Goal: Find contact information: Find contact information

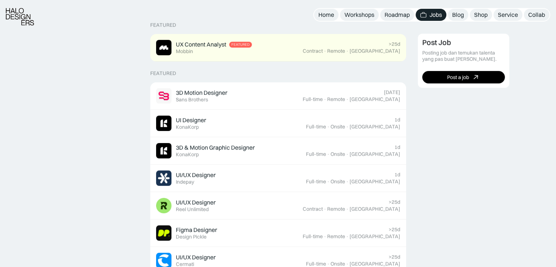
scroll to position [199, 0]
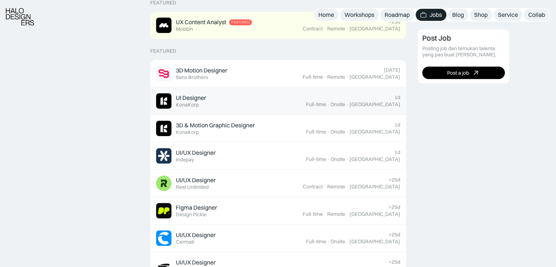
click at [228, 99] on div "UI Designer Featured KonaKorp" at bounding box center [231, 100] width 150 height 15
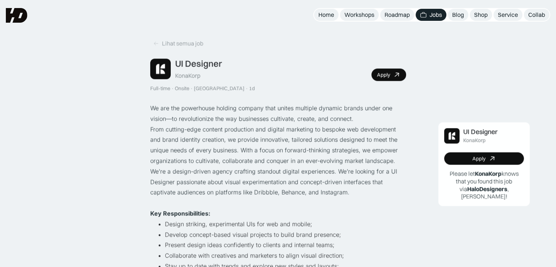
click at [230, 120] on p "We are the powerhouse holding company that unites multiple dynamic brands under…" at bounding box center [278, 113] width 256 height 21
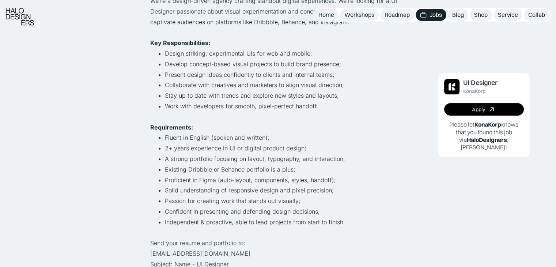
scroll to position [231, 0]
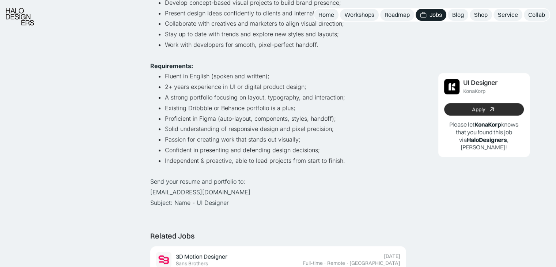
click at [461, 106] on link "Apply" at bounding box center [484, 109] width 80 height 12
click at [135, 184] on div "Lihat semua job UI Designer KonaKorp Full-time · Onsite · Jakarta · 1d Apply We…" at bounding box center [278, 267] width 556 height 996
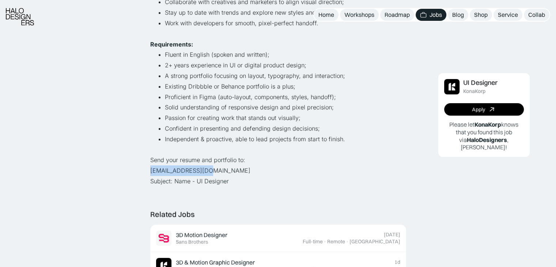
drag, startPoint x: 150, startPoint y: 171, endPoint x: 208, endPoint y: 167, distance: 58.2
click at [208, 167] on p "Send your resume and portfolio to: hiring@konakorp.co Subject: Name - UI Design…" at bounding box center [278, 170] width 256 height 31
copy p "hiring@konakorp.co"
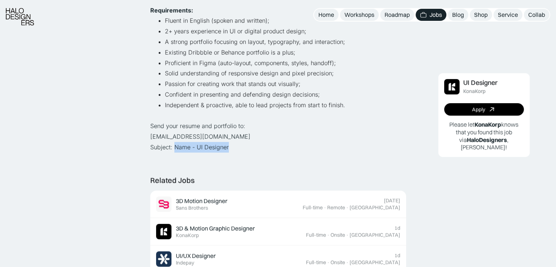
drag, startPoint x: 174, startPoint y: 145, endPoint x: 237, endPoint y: 146, distance: 62.9
click at [237, 146] on p "Send your resume and portfolio to: hiring@konakorp.co Subject: Name - UI Design…" at bounding box center [278, 136] width 256 height 31
copy p "Name - UI Designer"
click at [245, 144] on p "Send your resume and portfolio to: hiring@konakorp.co Subject: Name - UI Design…" at bounding box center [278, 136] width 256 height 31
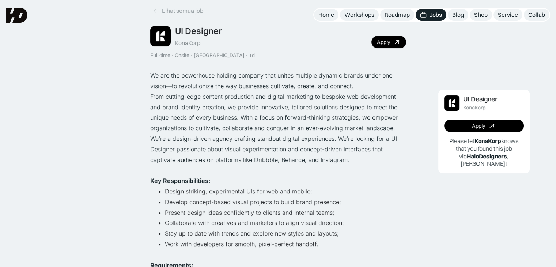
scroll to position [0, 0]
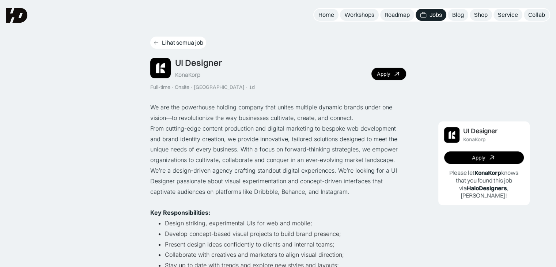
click at [157, 44] on icon at bounding box center [156, 42] width 6 height 6
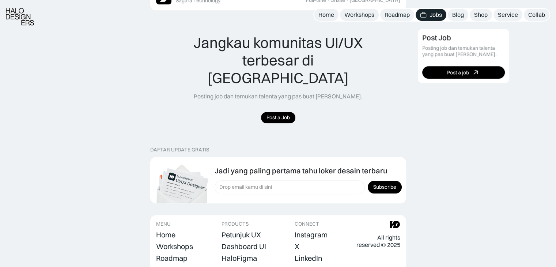
scroll to position [556, 0]
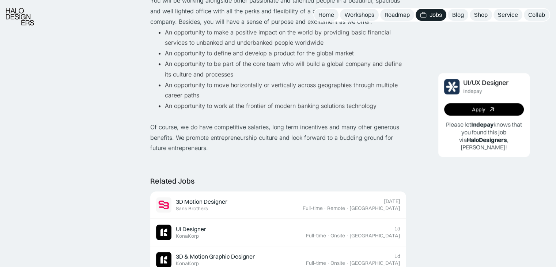
scroll to position [583, 0]
